Goal: Task Accomplishment & Management: Use online tool/utility

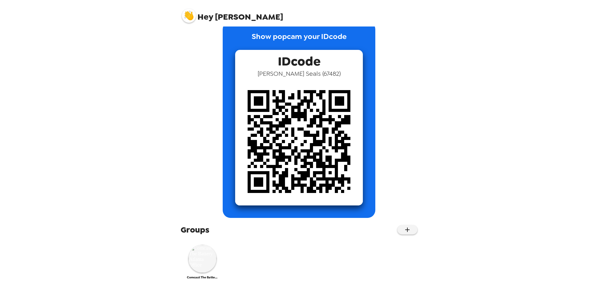
scroll to position [22, 0]
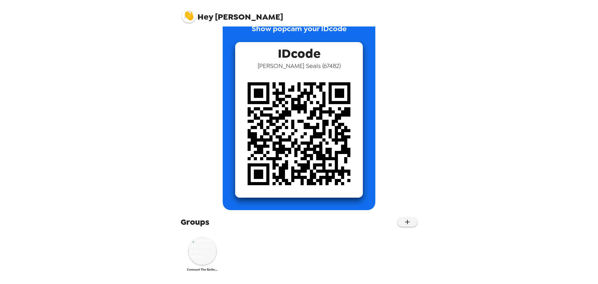
click at [204, 257] on img at bounding box center [203, 251] width 28 height 28
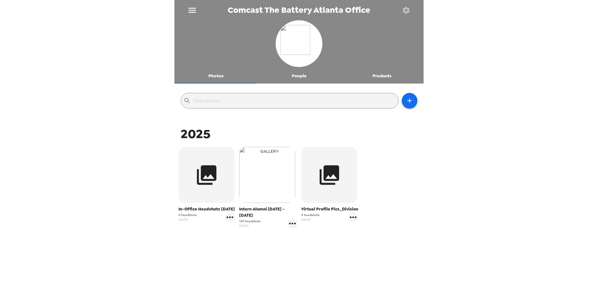
click at [256, 187] on img "button" at bounding box center [267, 175] width 56 height 56
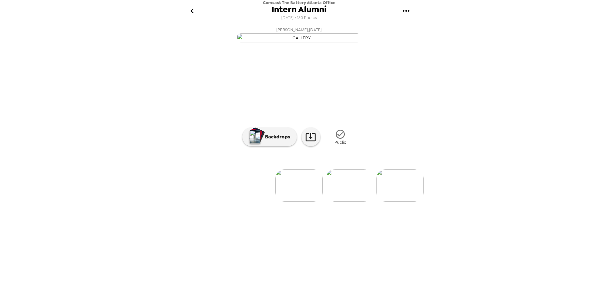
click at [214, 202] on li at bounding box center [197, 185] width 47 height 32
click at [257, 202] on li at bounding box center [248, 185] width 47 height 32
click at [381, 202] on img at bounding box center [389, 185] width 47 height 32
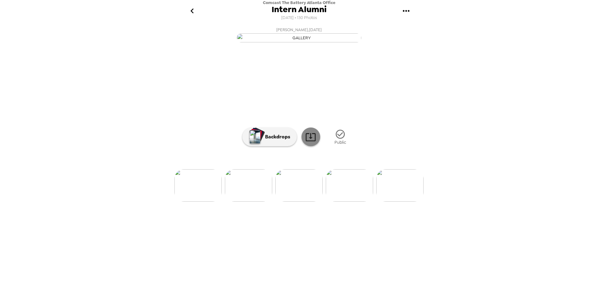
click at [315, 141] on icon at bounding box center [311, 137] width 10 height 8
click at [303, 202] on img at bounding box center [302, 185] width 47 height 32
click at [356, 202] on img at bounding box center [349, 185] width 47 height 32
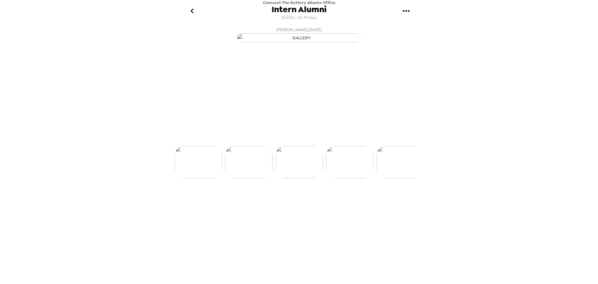
scroll to position [0, 605]
click at [356, 202] on img at bounding box center [349, 185] width 47 height 32
click at [246, 202] on img at bounding box center [248, 185] width 47 height 32
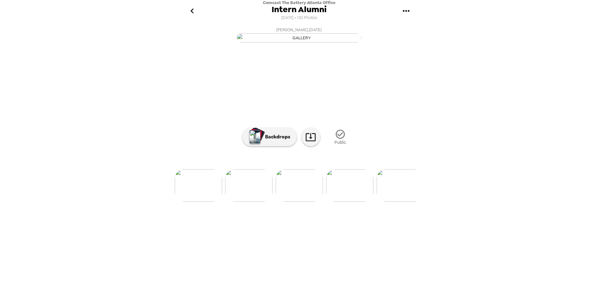
click at [358, 202] on img at bounding box center [349, 185] width 47 height 32
